Goal: Task Accomplishment & Management: Use online tool/utility

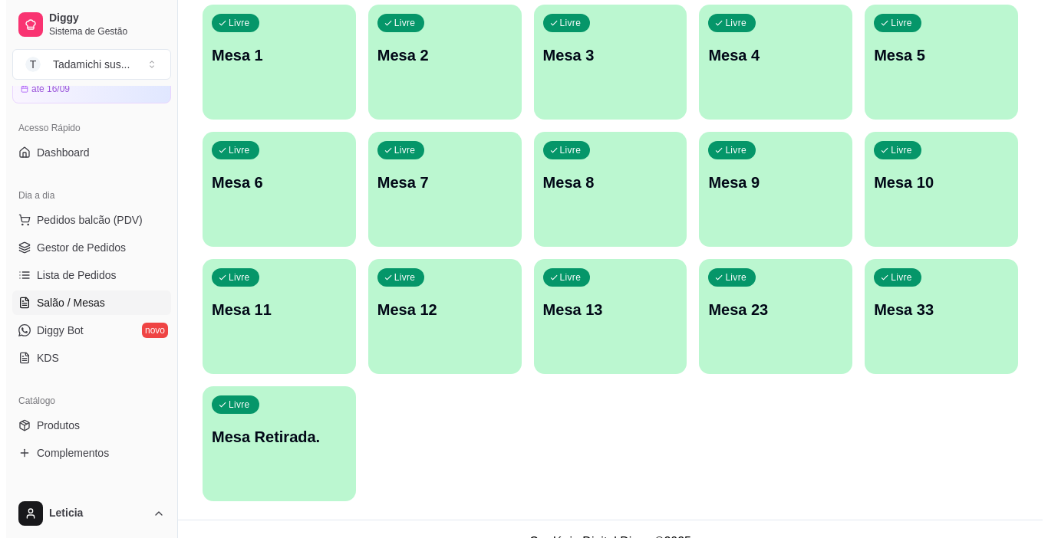
scroll to position [321, 0]
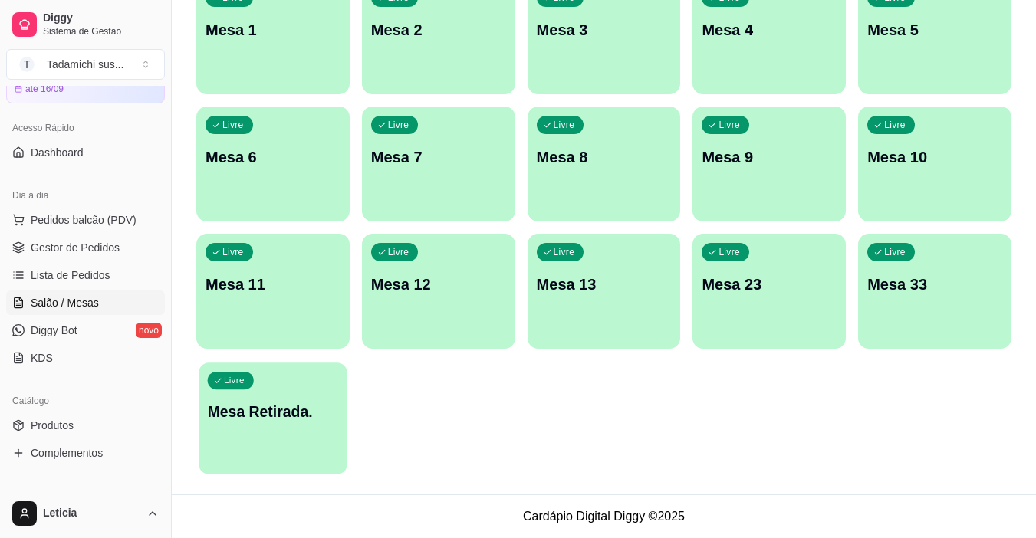
click at [284, 450] on div "Livre Mesa Retirada." at bounding box center [273, 410] width 149 height 94
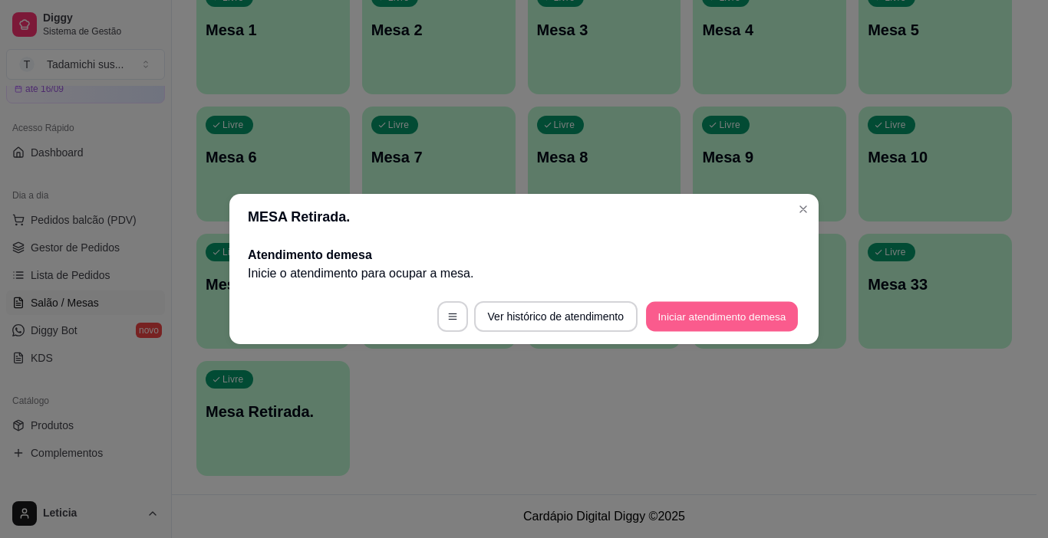
click at [721, 318] on button "Iniciar atendimento de mesa" at bounding box center [722, 317] width 152 height 30
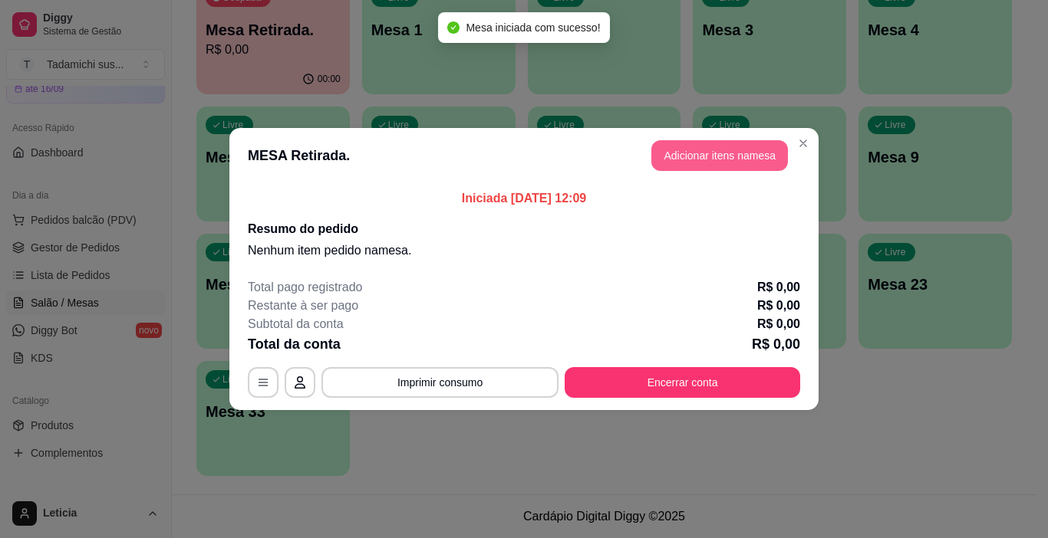
click at [719, 160] on button "Adicionar itens na mesa" at bounding box center [719, 155] width 137 height 31
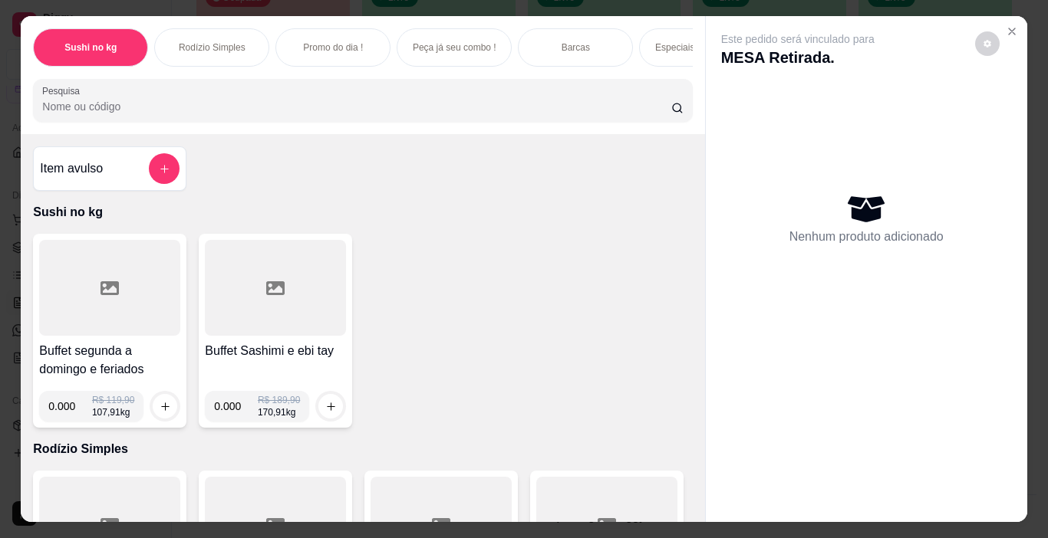
click at [100, 290] on icon at bounding box center [109, 288] width 18 height 18
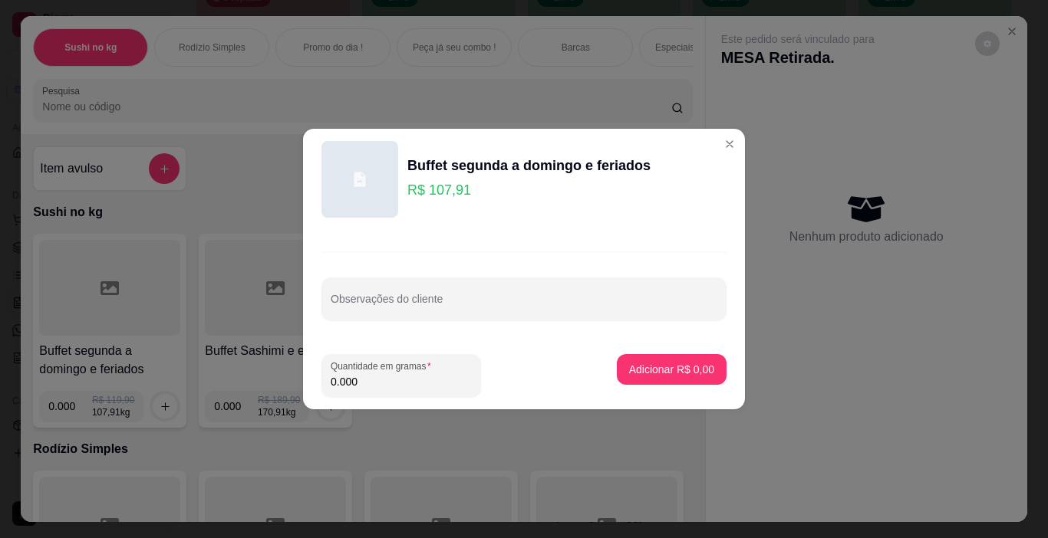
click at [393, 386] on input "0.000" at bounding box center [401, 381] width 141 height 15
type input "0.350"
click at [640, 378] on button "Adicionar R$ 37,77" at bounding box center [668, 370] width 113 height 30
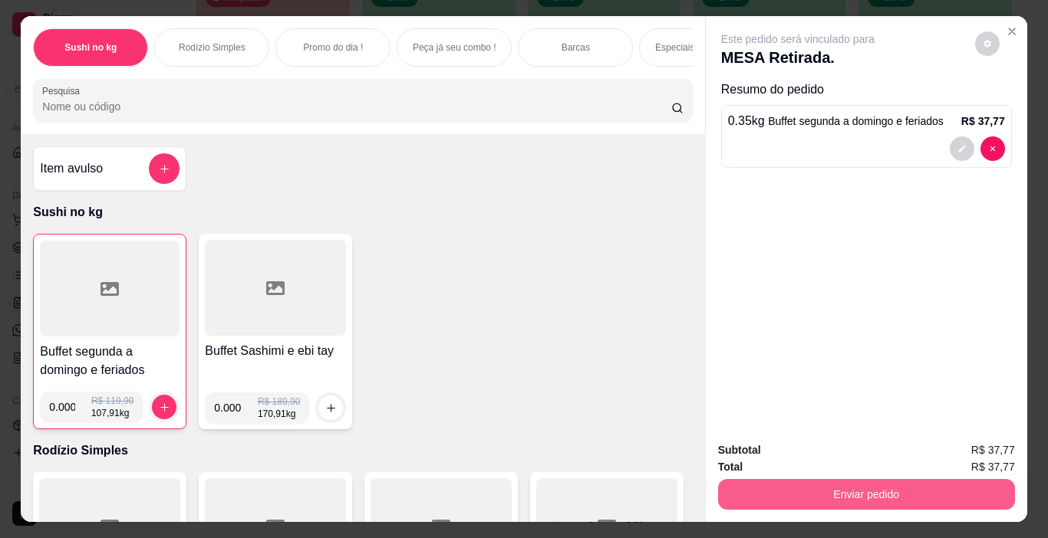
click at [834, 491] on button "Enviar pedido" at bounding box center [866, 494] width 297 height 31
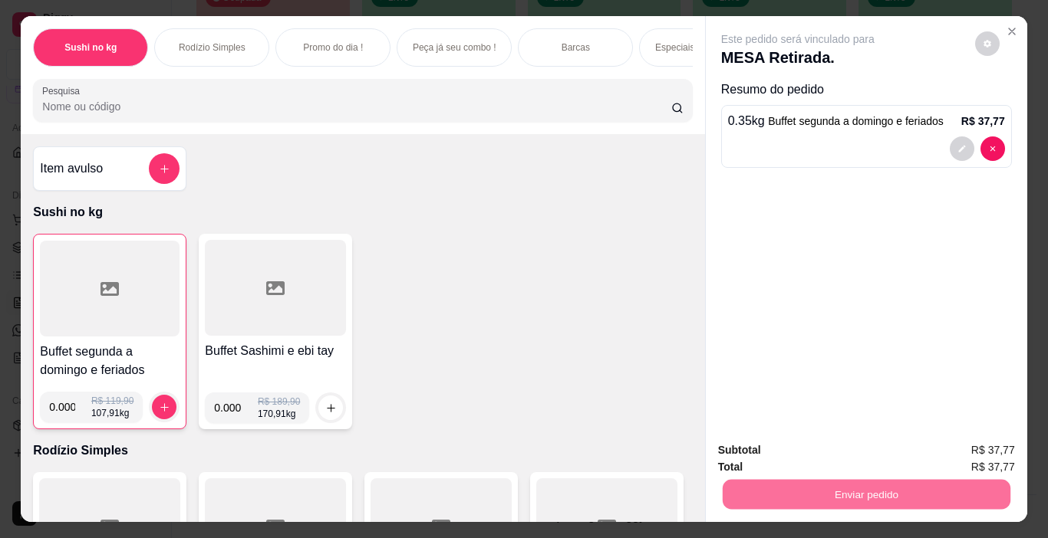
click at [819, 447] on button "Não registrar e enviar pedido" at bounding box center [815, 450] width 160 height 29
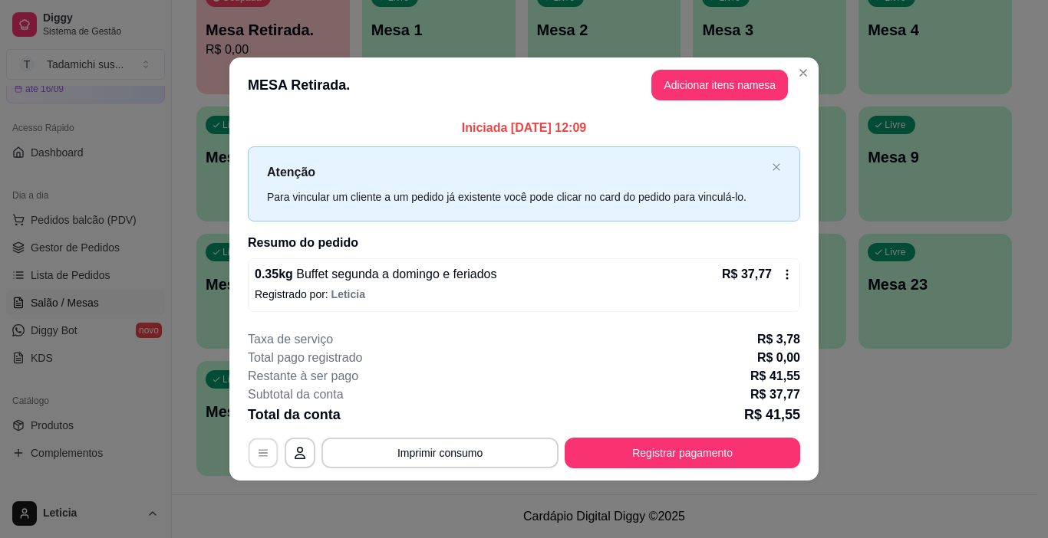
click at [271, 448] on button "button" at bounding box center [263, 453] width 30 height 30
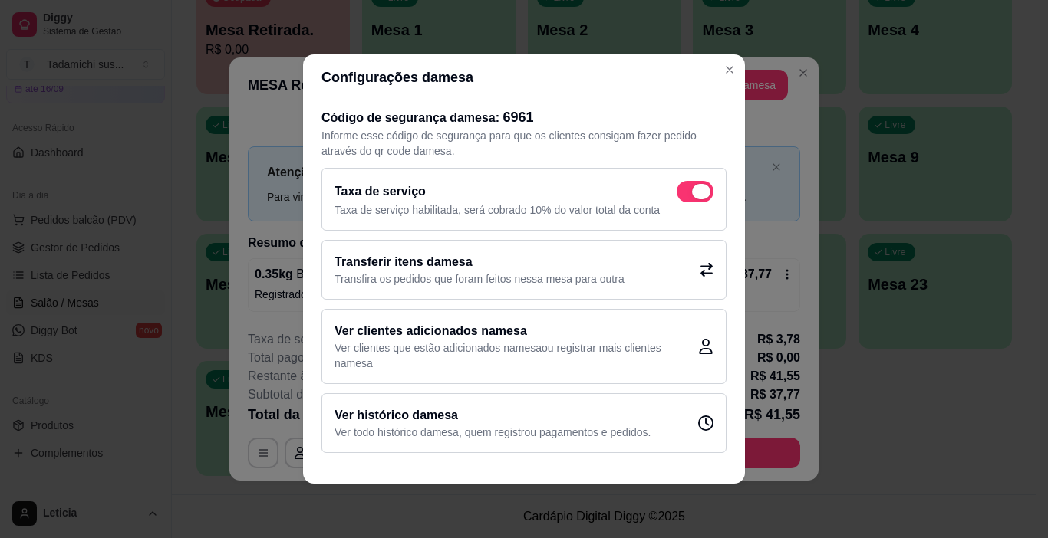
click at [690, 195] on span at bounding box center [694, 191] width 37 height 21
click at [686, 195] on input "checkbox" at bounding box center [681, 200] width 10 height 10
checkbox input "false"
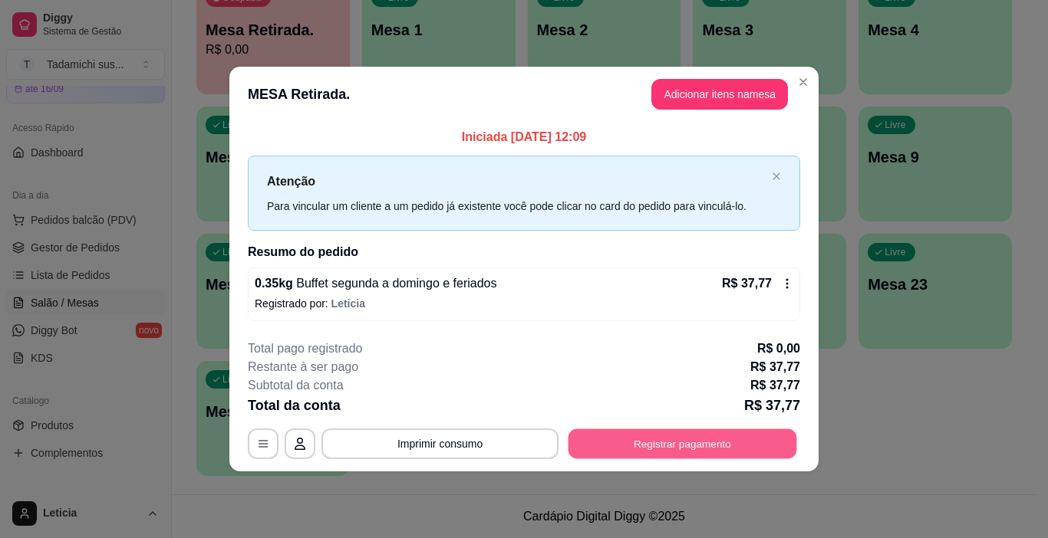
click at [725, 429] on button "Registrar pagamento" at bounding box center [682, 444] width 229 height 30
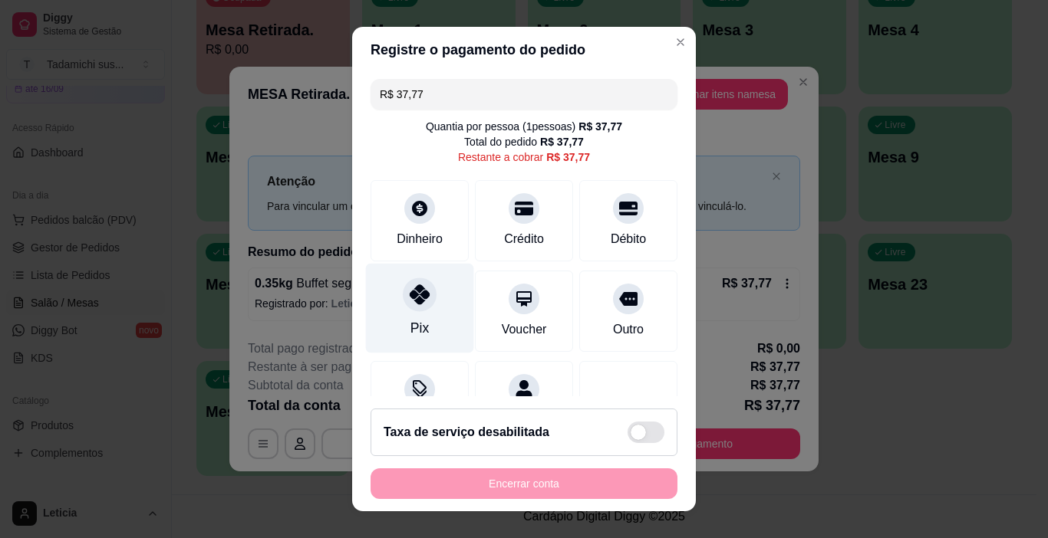
click at [403, 284] on div at bounding box center [420, 295] width 34 height 34
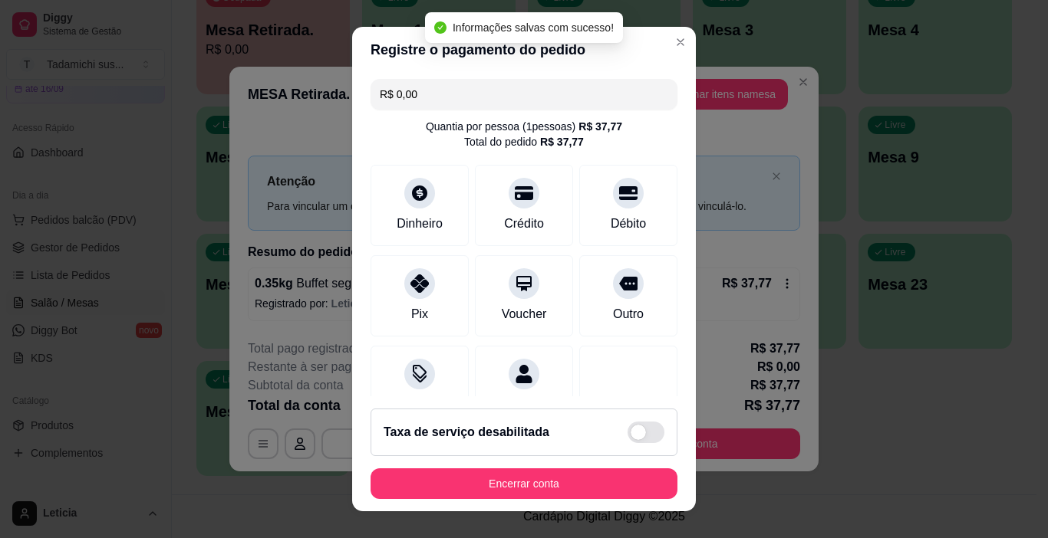
type input "R$ 0,00"
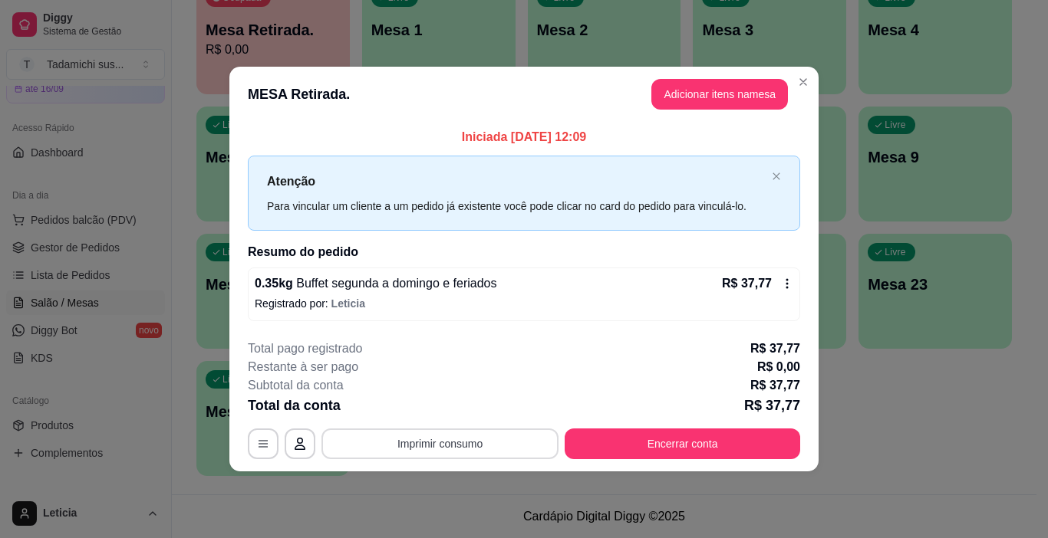
click at [485, 438] on button "Imprimir consumo" at bounding box center [439, 444] width 237 height 31
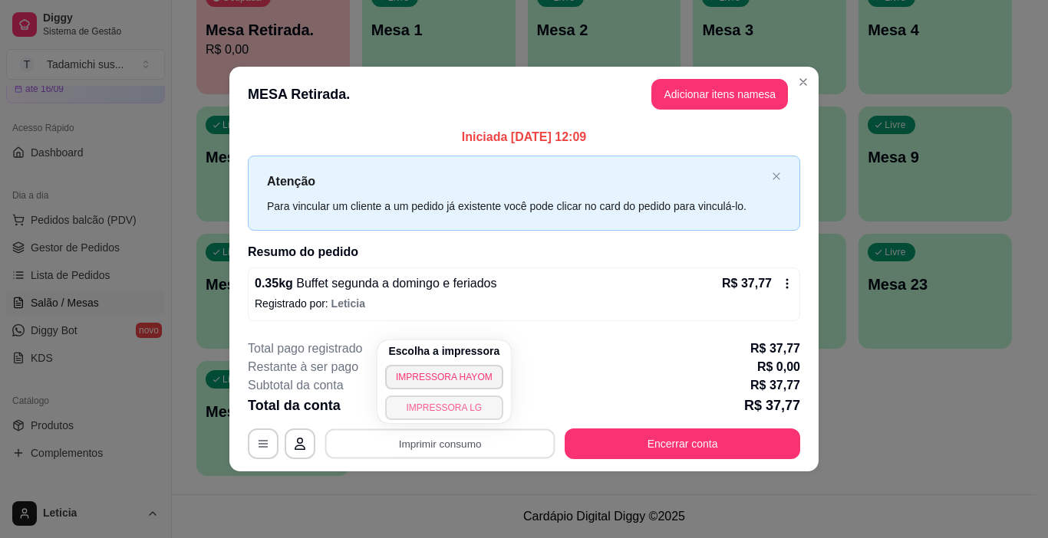
click at [436, 401] on button "IMPRESSORA LG" at bounding box center [444, 408] width 118 height 25
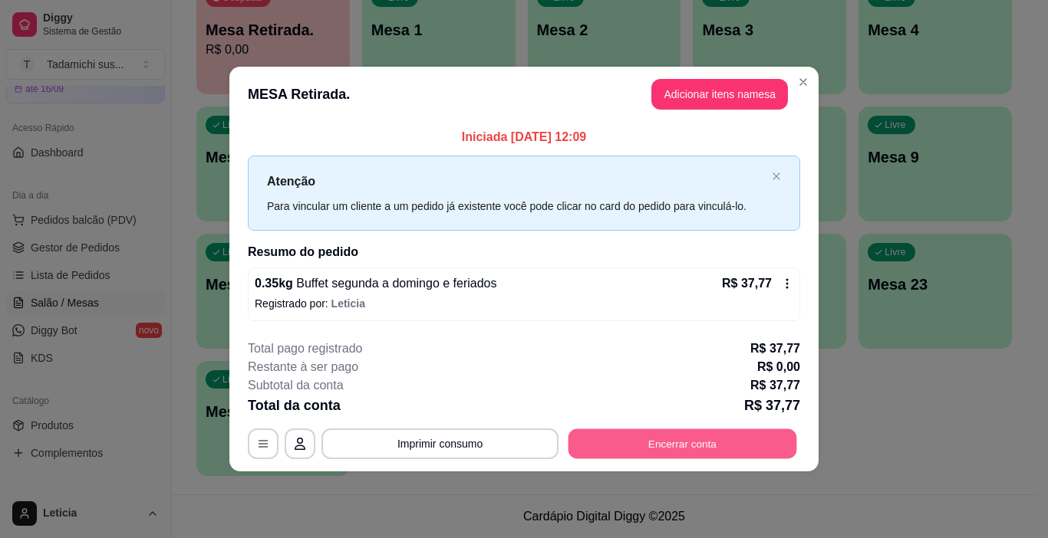
click at [667, 446] on button "Encerrar conta" at bounding box center [682, 444] width 229 height 30
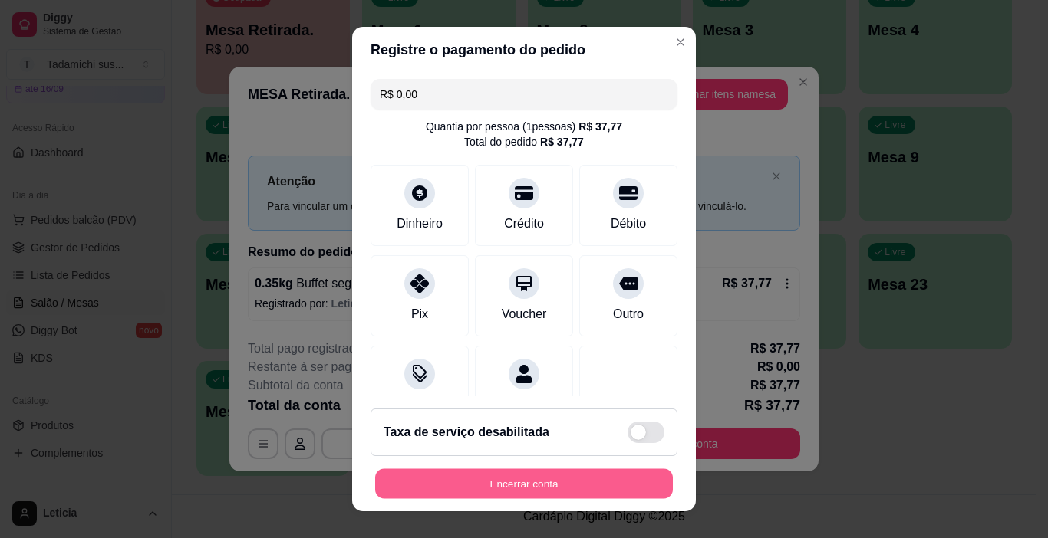
click at [605, 479] on button "Encerrar conta" at bounding box center [524, 484] width 298 height 30
